Goal: Task Accomplishment & Management: Manage account settings

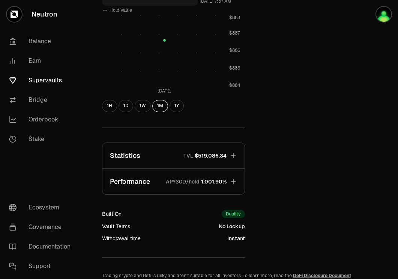
scroll to position [304, 0]
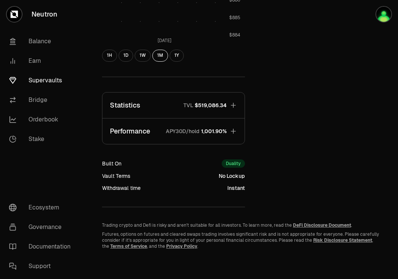
click at [175, 103] on button "Statistics TVL $519,086.34" at bounding box center [173, 105] width 142 height 26
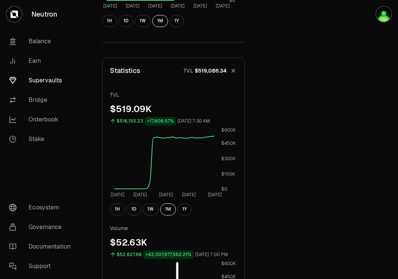
scroll to position [324, 0]
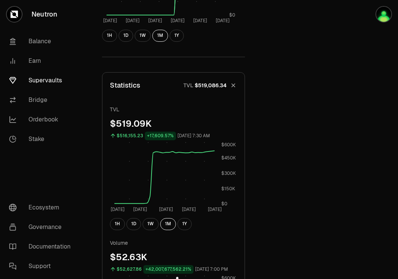
click at [53, 84] on link "Supervaults" at bounding box center [42, 81] width 78 height 20
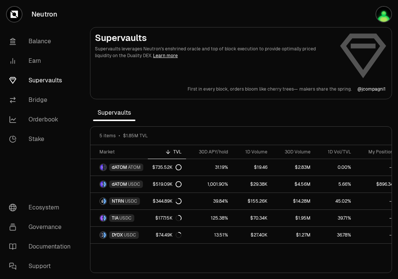
click at [47, 80] on link "Supervaults" at bounding box center [42, 81] width 78 height 20
click at [41, 42] on link "Balance" at bounding box center [42, 42] width 78 height 20
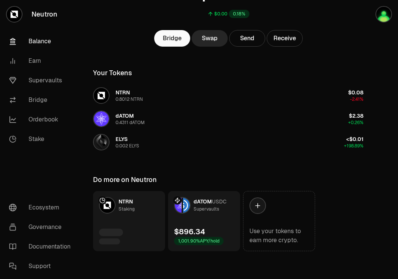
scroll to position [83, 0]
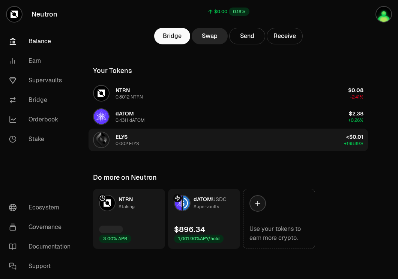
scroll to position [83, 0]
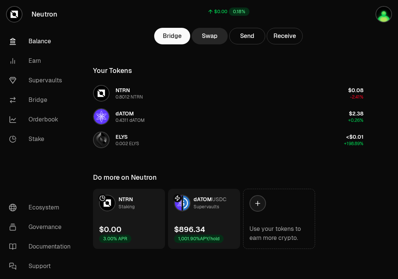
click at [221, 212] on link "dATOM USDC Supervaults $896.34 1,001.90% APY/hold" at bounding box center [204, 218] width 72 height 60
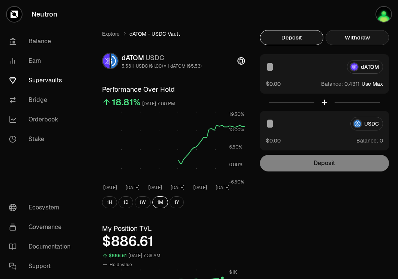
click at [354, 39] on button "Withdraw" at bounding box center [357, 37] width 63 height 15
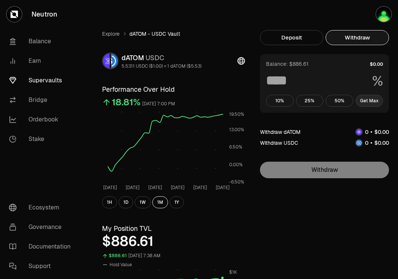
click at [375, 99] on button "Get Max" at bounding box center [370, 101] width 28 height 12
type input "***"
